Goal: Information Seeking & Learning: Learn about a topic

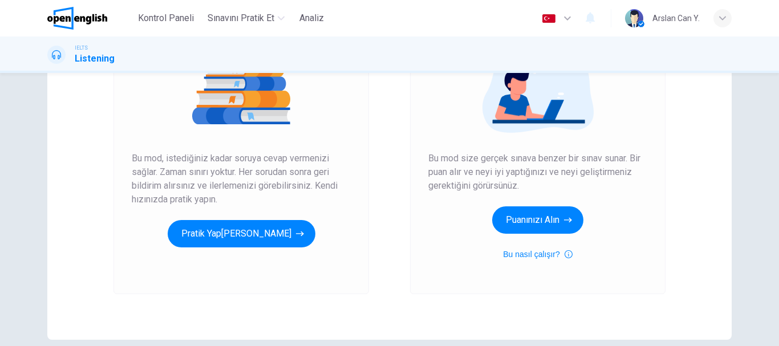
scroll to position [155, 0]
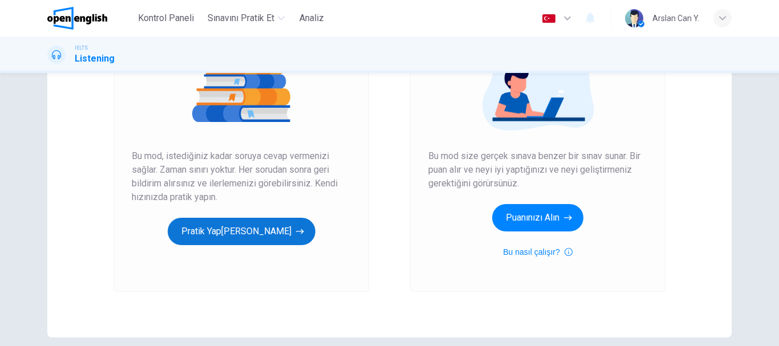
click at [258, 228] on button "Pratik Yap[PERSON_NAME]" at bounding box center [242, 231] width 148 height 27
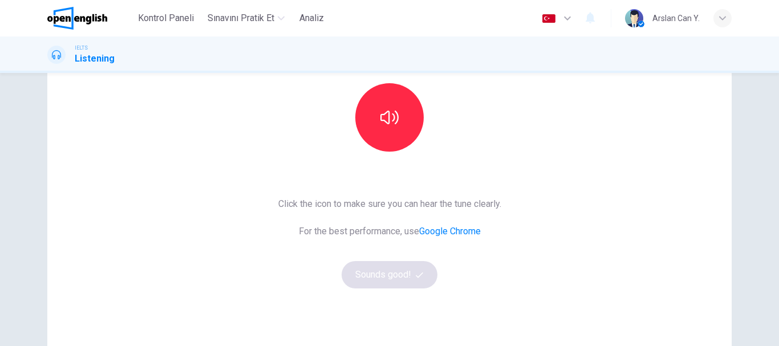
scroll to position [118, 0]
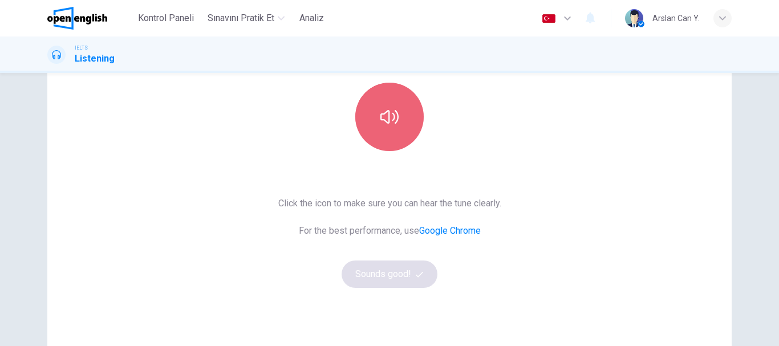
click at [386, 108] on icon "button" at bounding box center [390, 117] width 18 height 18
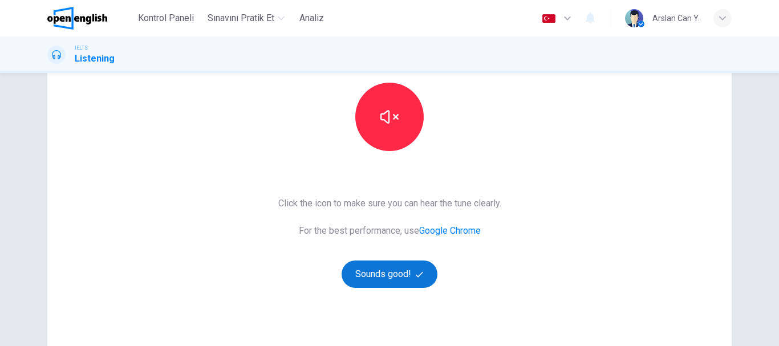
click at [381, 285] on button "Sounds good!" at bounding box center [390, 274] width 96 height 27
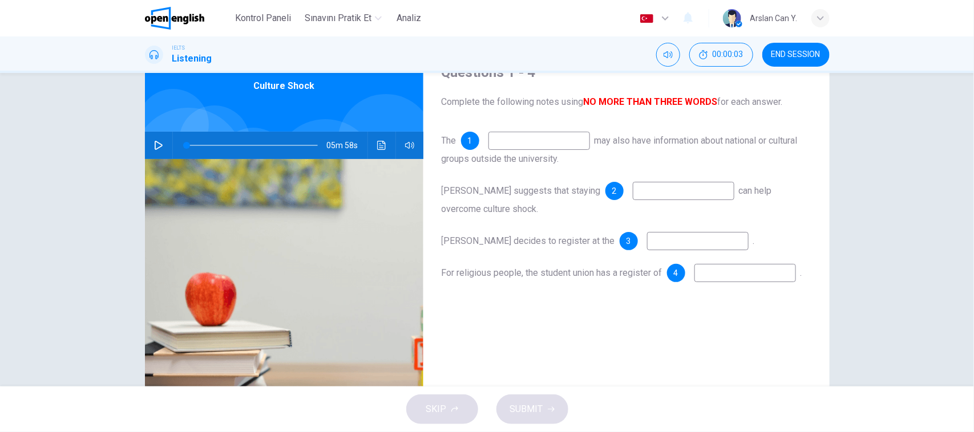
scroll to position [55, 0]
click at [161, 139] on button "button" at bounding box center [158, 145] width 18 height 27
type input "*"
click at [378, 148] on icon "Ses transkripsiyonunu görmek için tıklayın" at bounding box center [381, 145] width 9 height 9
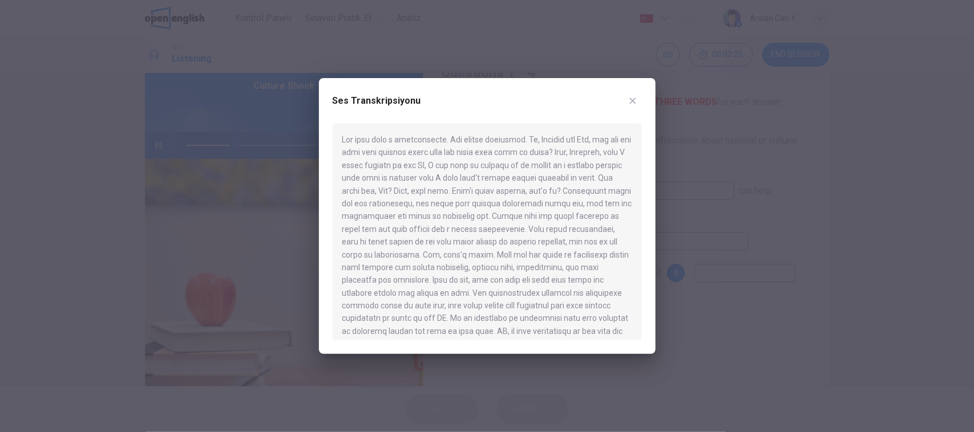
type input "**"
click at [630, 104] on icon "button" at bounding box center [632, 100] width 9 height 9
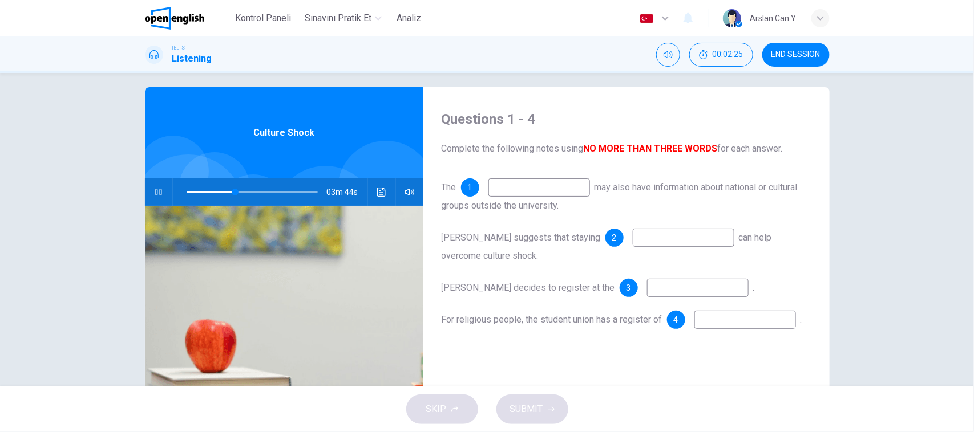
scroll to position [0, 0]
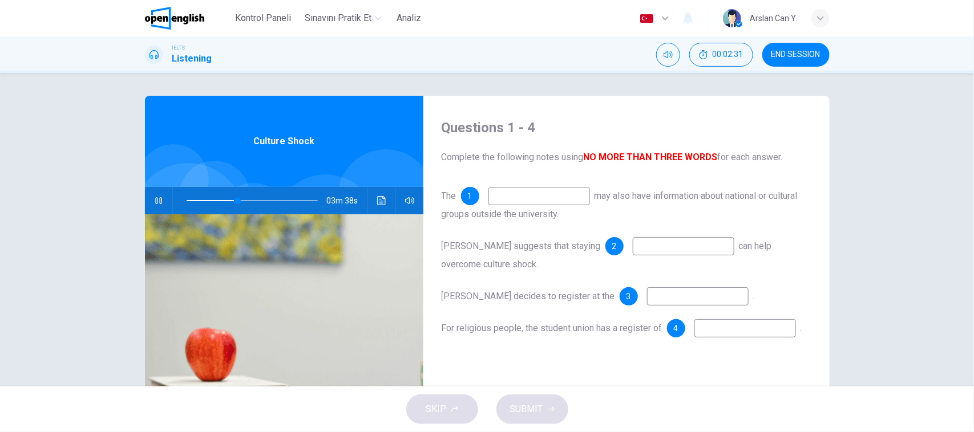
click at [575, 191] on input at bounding box center [539, 196] width 102 height 18
click at [154, 201] on icon "button" at bounding box center [158, 200] width 9 height 9
click at [386, 195] on button "Ses transkripsiyonunu görmek için tıklayın" at bounding box center [382, 200] width 18 height 27
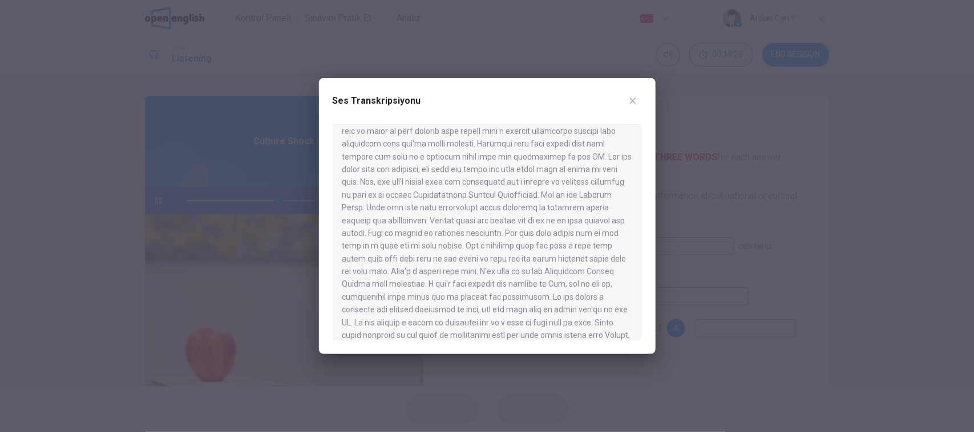
scroll to position [568, 0]
type input "*"
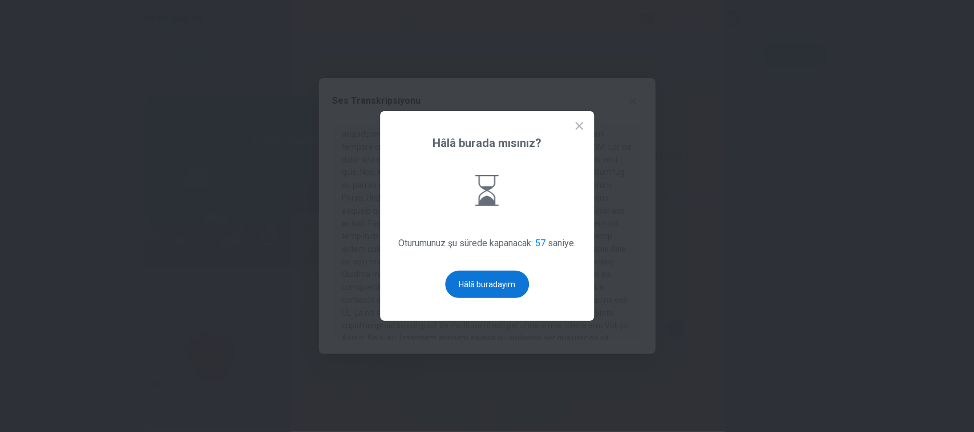
drag, startPoint x: 481, startPoint y: 270, endPoint x: 482, endPoint y: 284, distance: 13.7
click at [482, 284] on div "Hâlâ burada mısınız? Oturumunuz şu sürede kapanacak: 57 saniye. Hâlâ buradayım" at bounding box center [487, 216] width 214 height 210
click at [482, 284] on button "Hâlâ buradayım" at bounding box center [487, 284] width 84 height 27
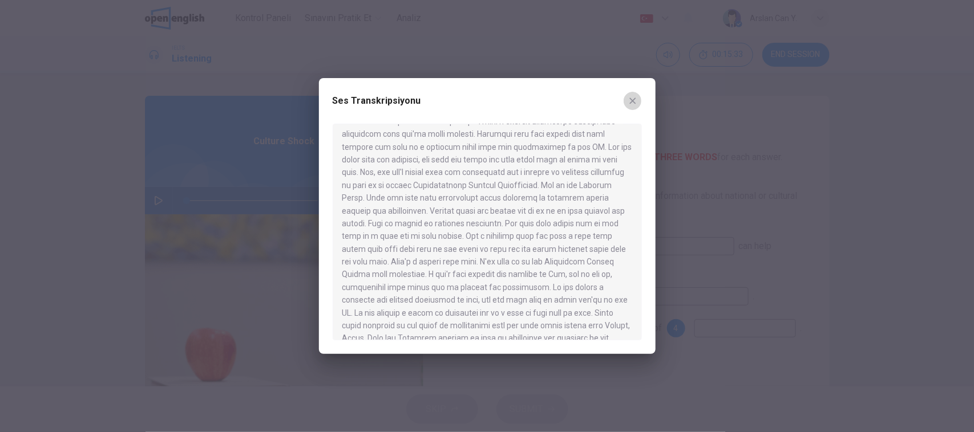
click at [632, 102] on icon "button" at bounding box center [632, 101] width 6 height 6
